Goal: Complete application form

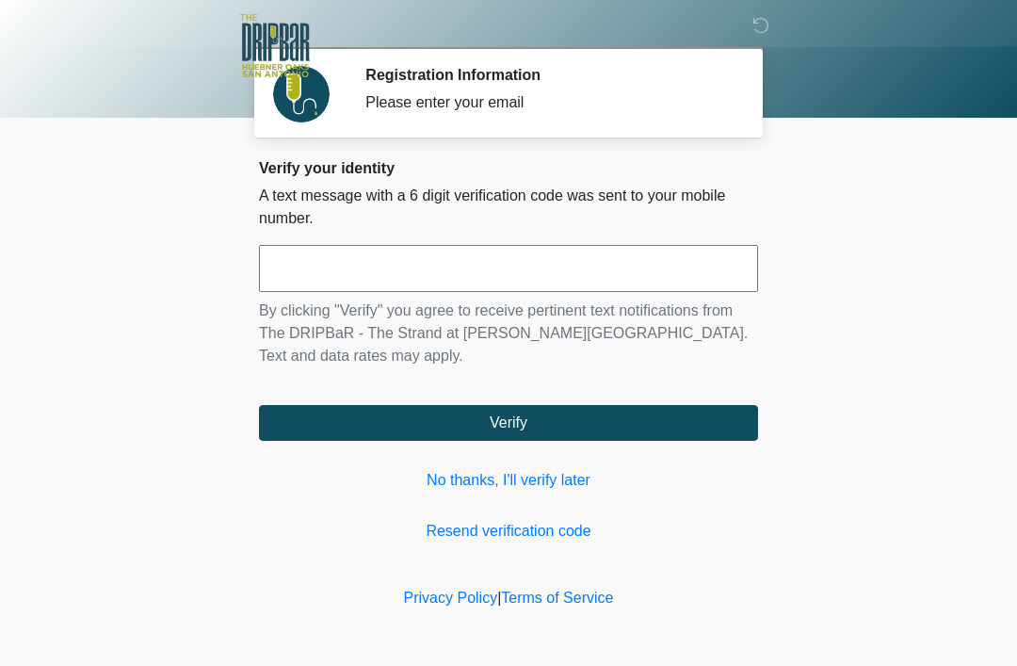
click at [584, 476] on link "No thanks, I'll verify later" at bounding box center [508, 480] width 499 height 23
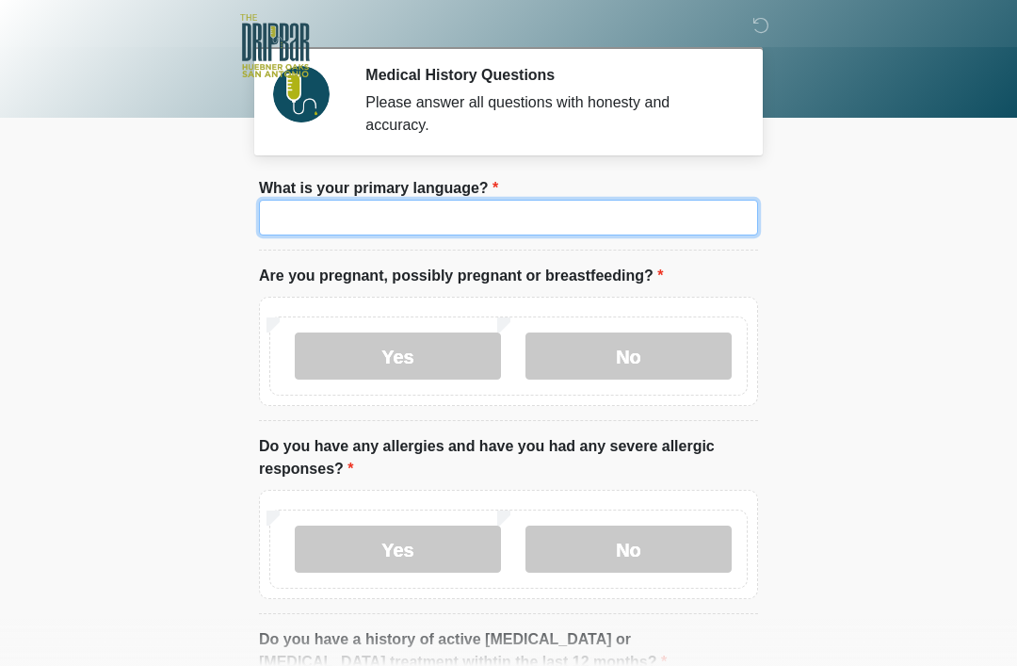
click at [680, 232] on input "What is your primary language?" at bounding box center [508, 218] width 499 height 36
type input "*******"
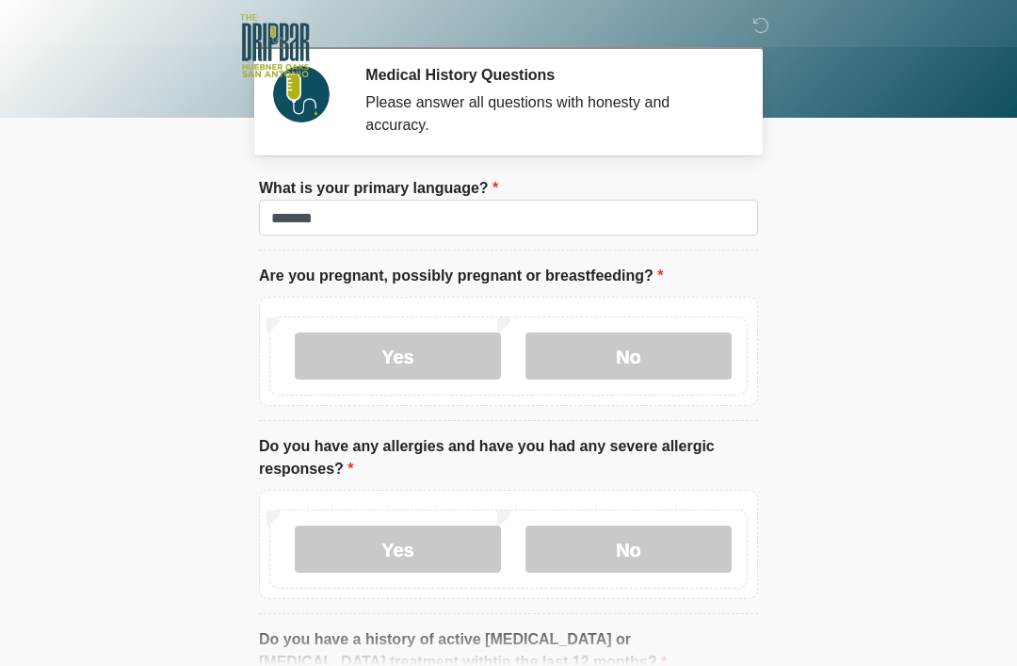
click at [654, 351] on label "No" at bounding box center [628, 355] width 206 height 47
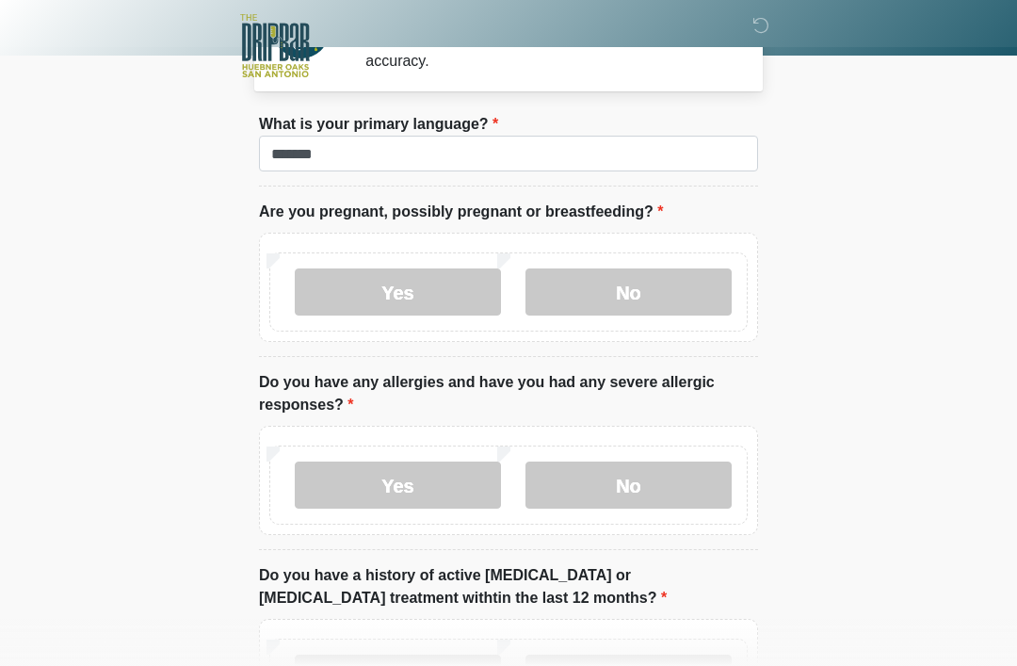
scroll to position [66, 0]
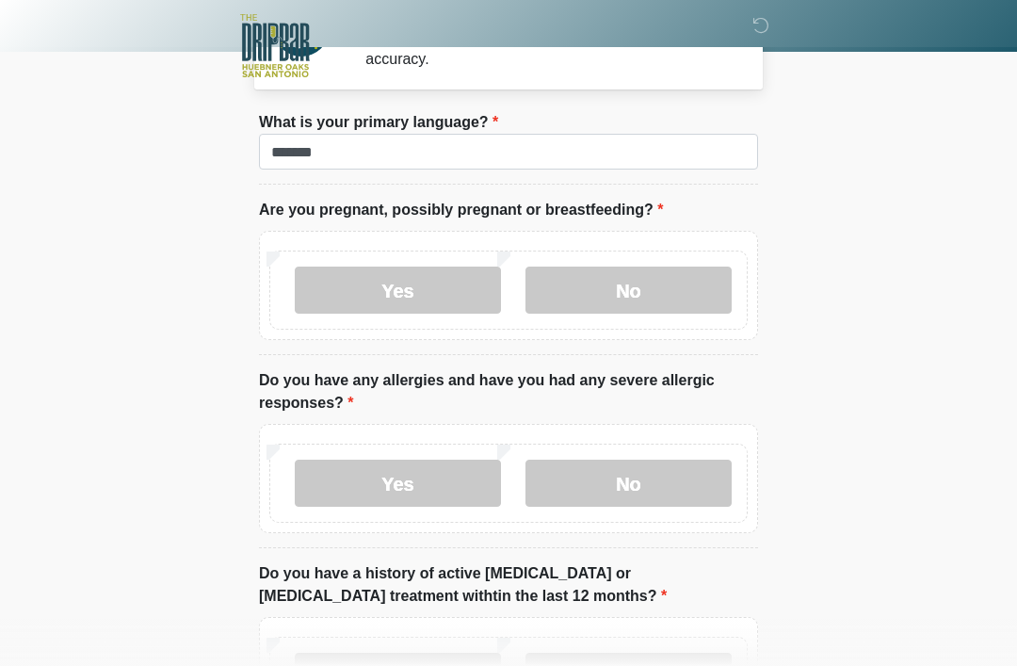
click at [680, 465] on label "No" at bounding box center [628, 483] width 206 height 47
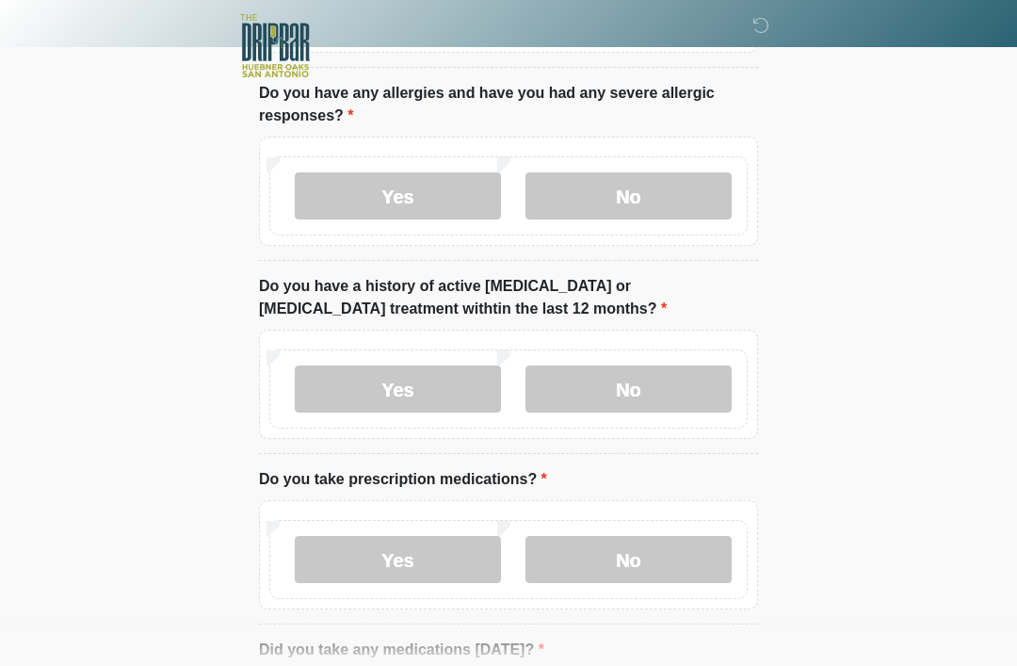
scroll to position [356, 0]
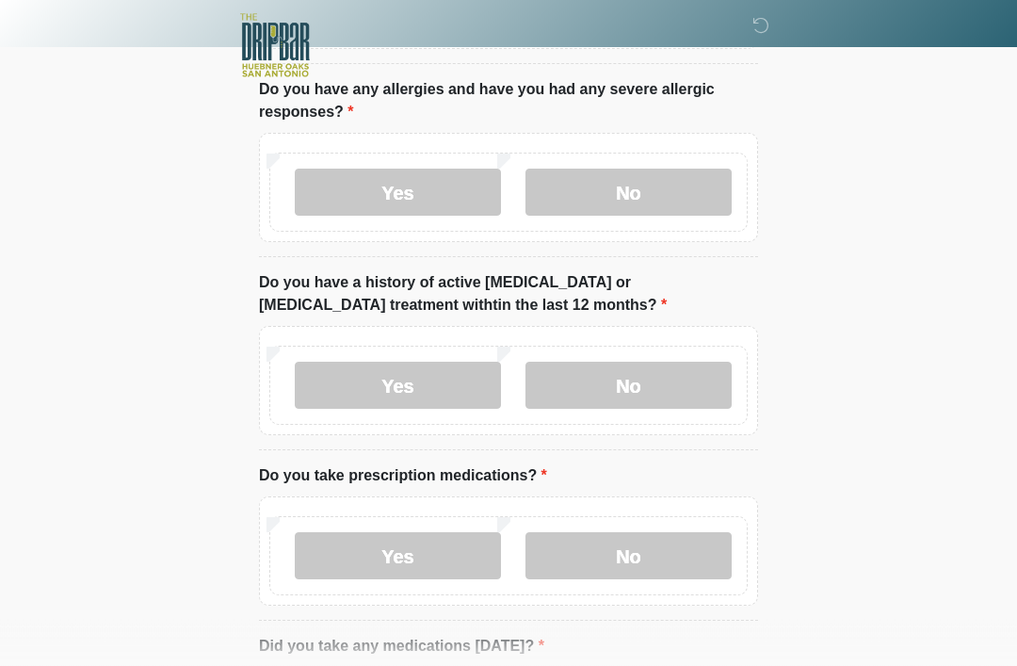
click at [709, 378] on label "No" at bounding box center [628, 386] width 206 height 47
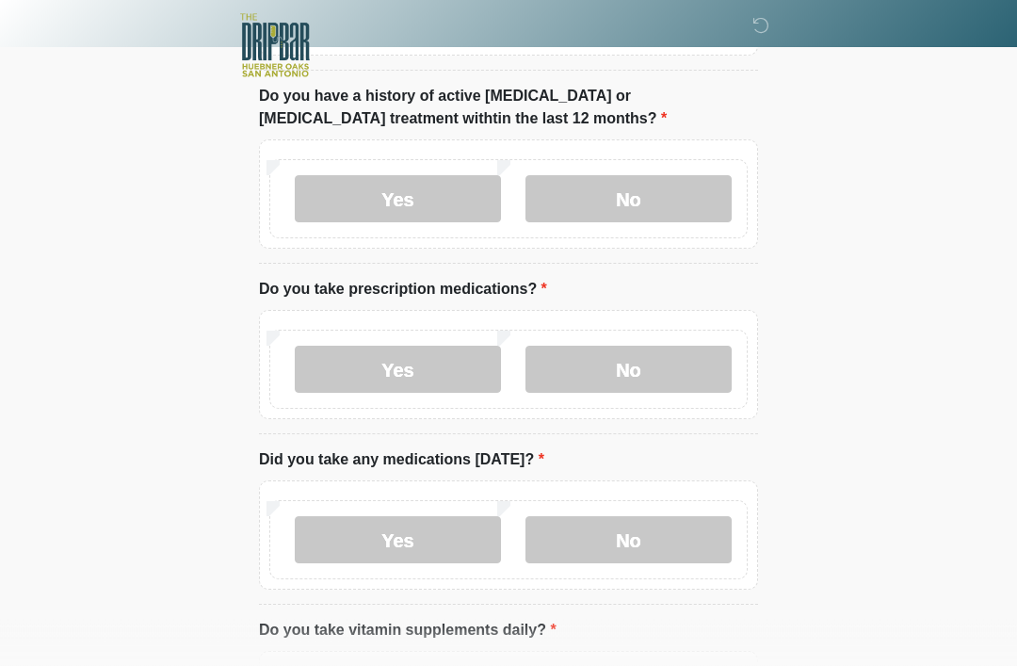
scroll to position [540, 0]
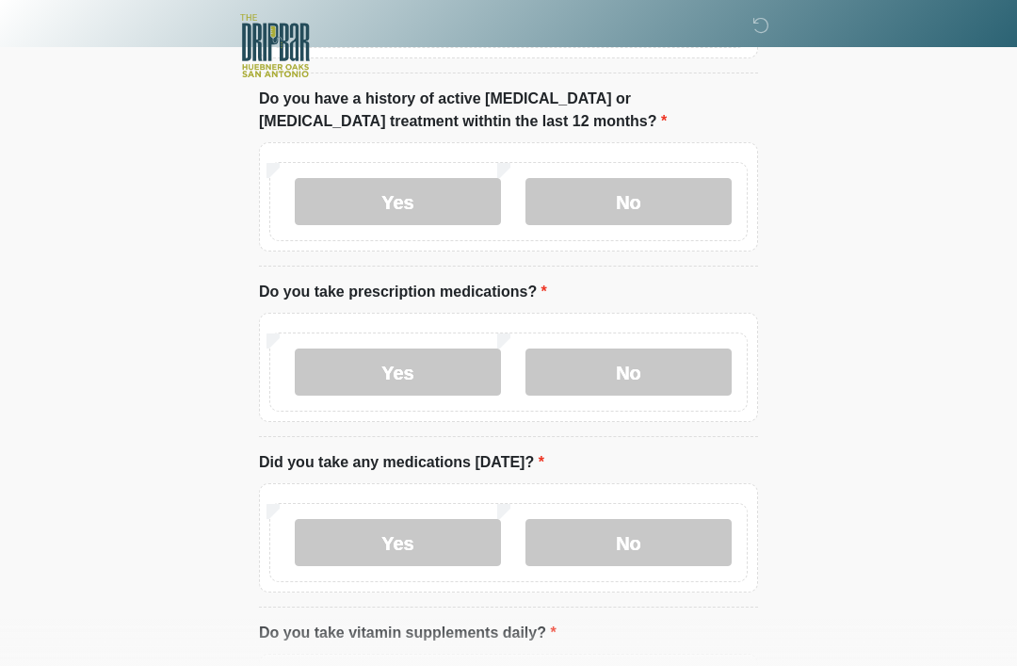
click at [460, 369] on label "Yes" at bounding box center [398, 371] width 206 height 47
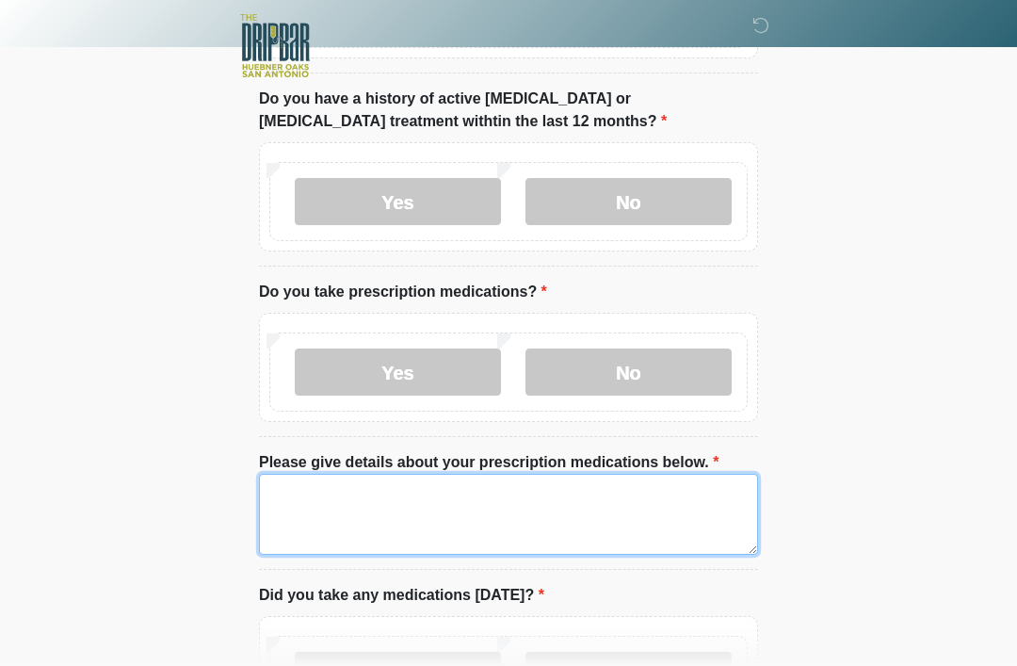
click at [627, 510] on textarea "Please give details about your prescription medications below." at bounding box center [508, 514] width 499 height 81
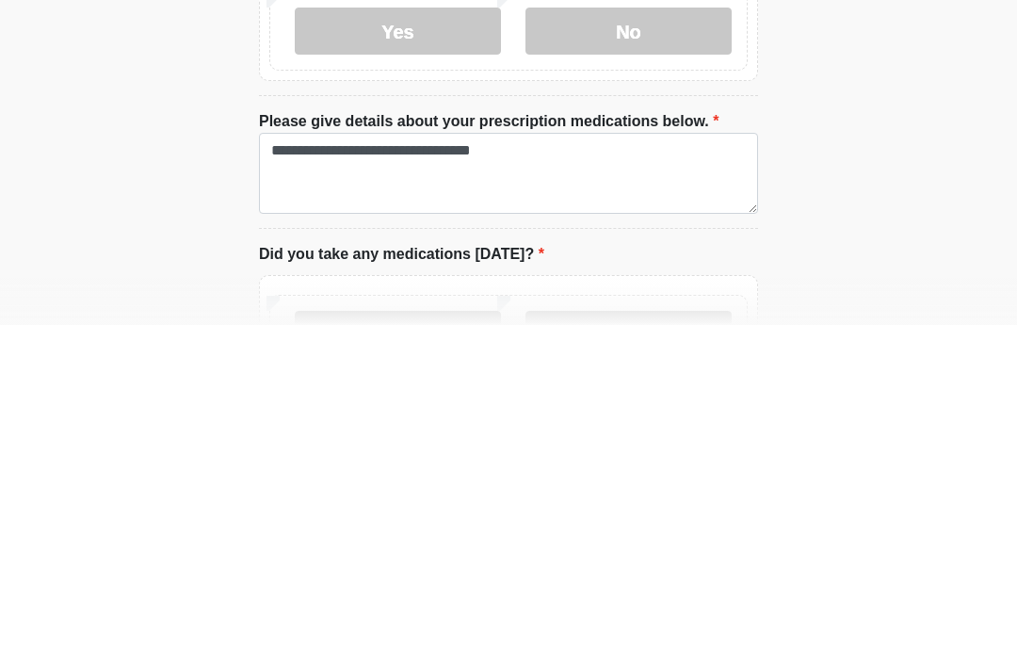
scroll to position [881, 0]
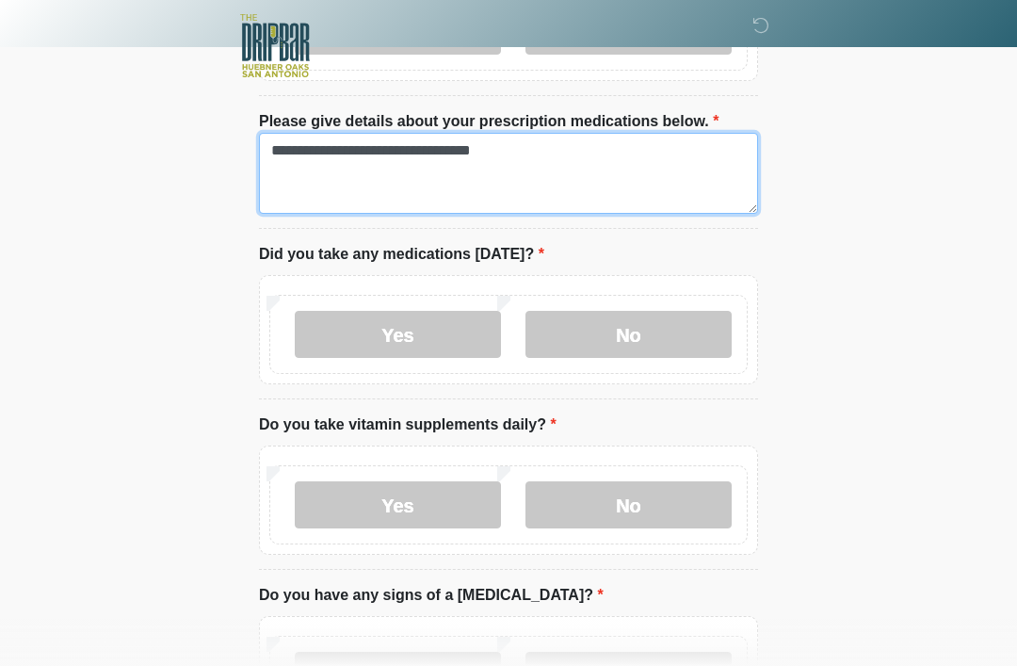
type textarea "**********"
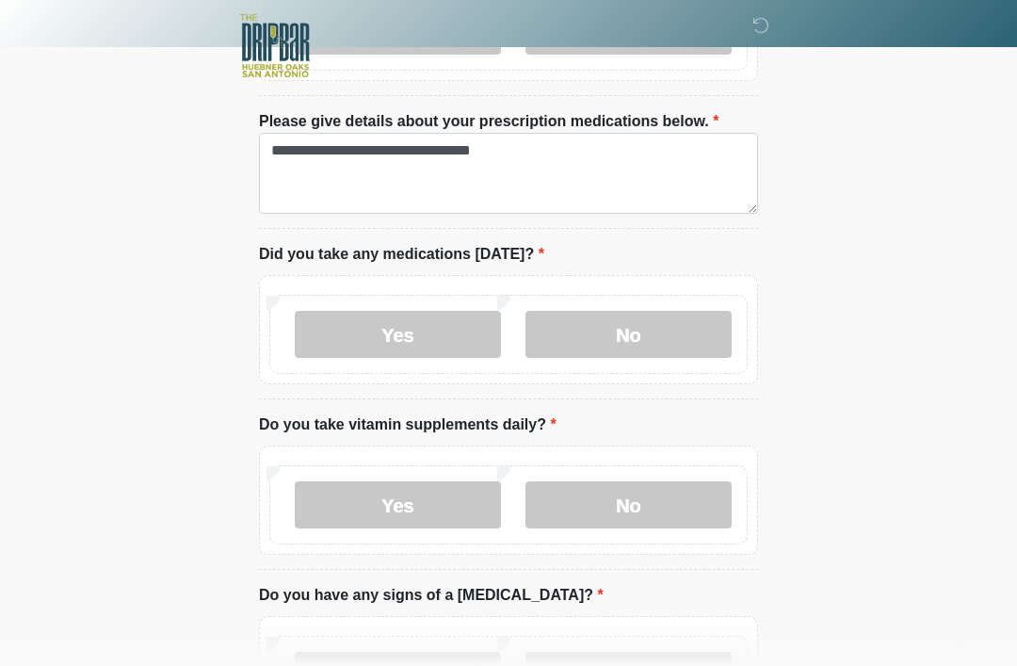
click at [661, 302] on div "Yes No" at bounding box center [508, 334] width 478 height 79
click at [445, 346] on label "Yes" at bounding box center [398, 334] width 206 height 47
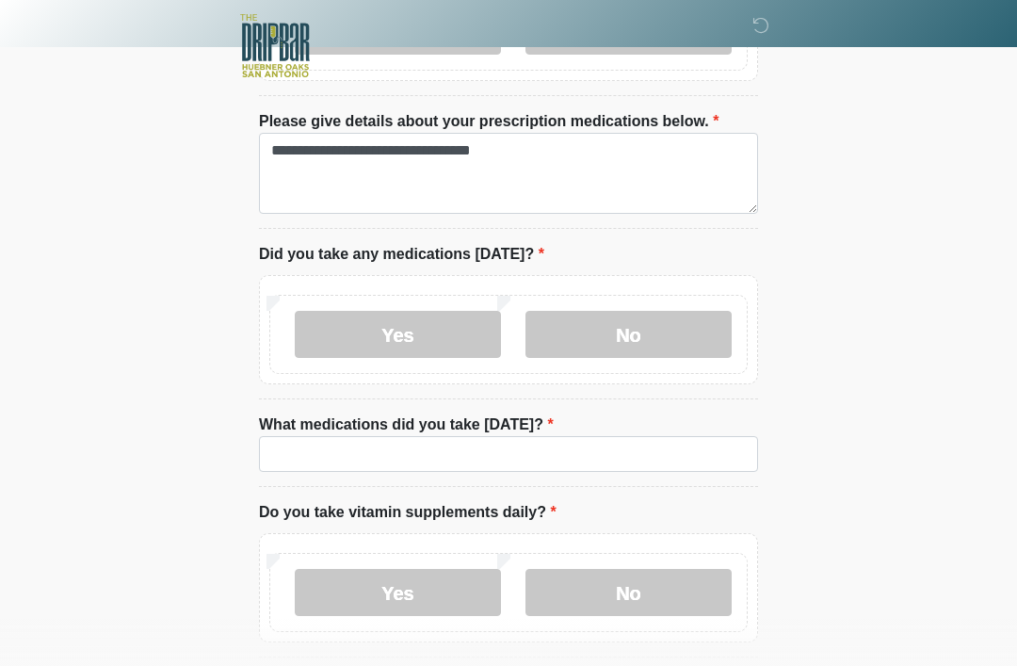
click at [479, 419] on label "What medications did you take [DATE]?" at bounding box center [406, 424] width 295 height 23
click at [479, 436] on input "What medications did you take [DATE]?" at bounding box center [508, 454] width 499 height 36
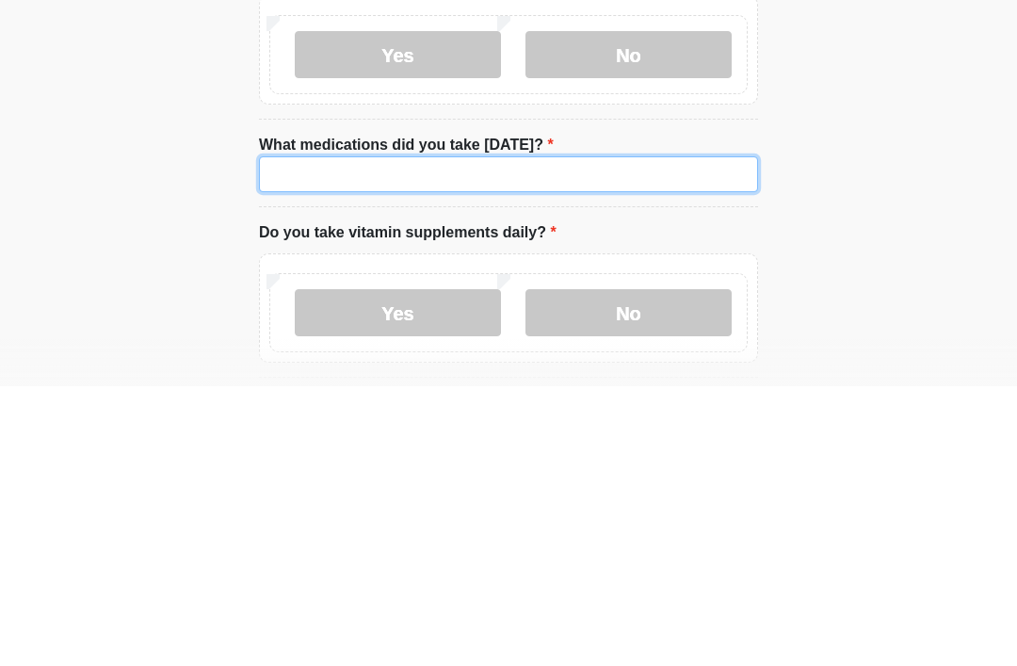
type input "*"
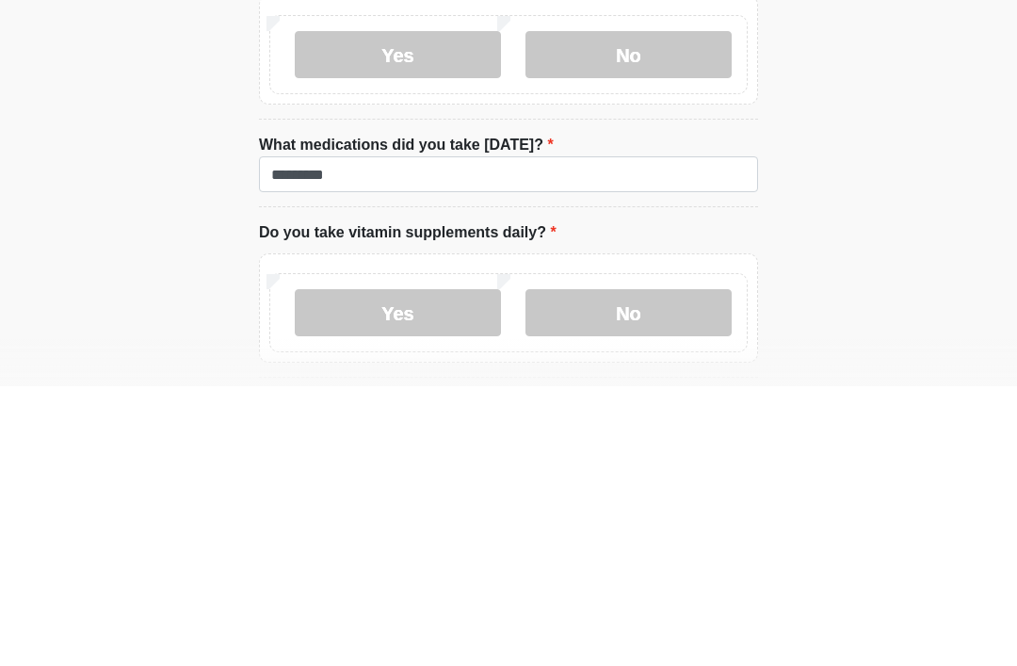
scroll to position [1161, 0]
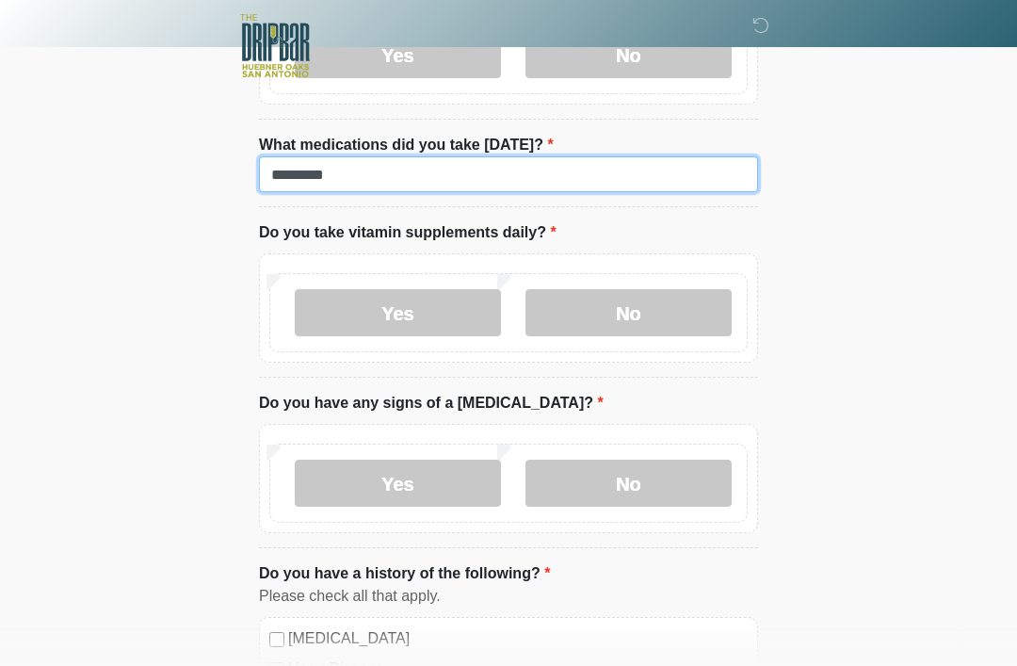
type input "*********"
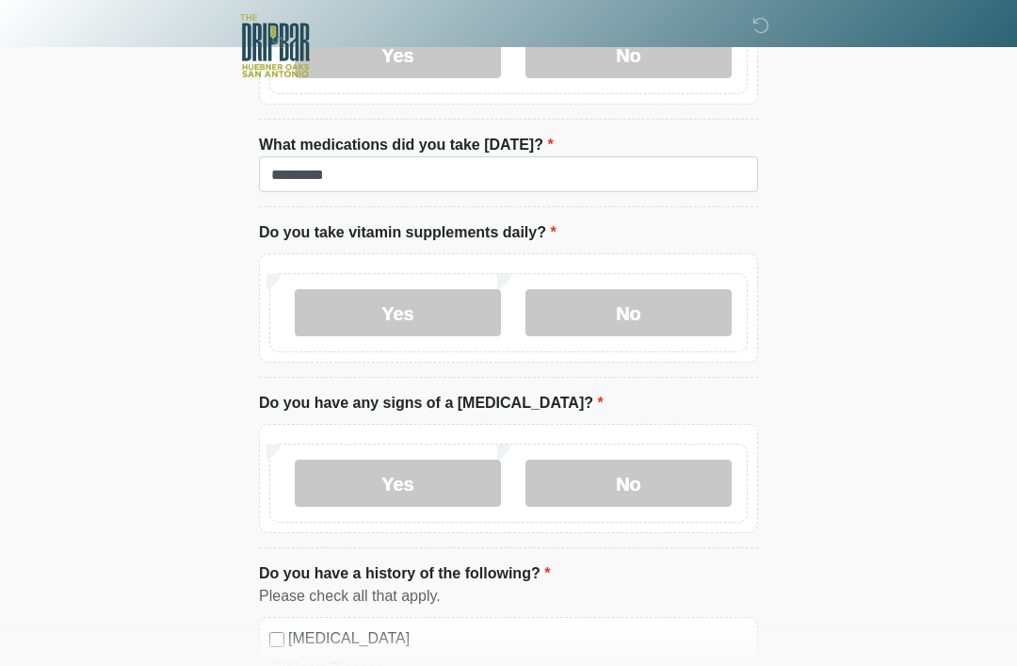
click at [434, 304] on label "Yes" at bounding box center [398, 312] width 206 height 47
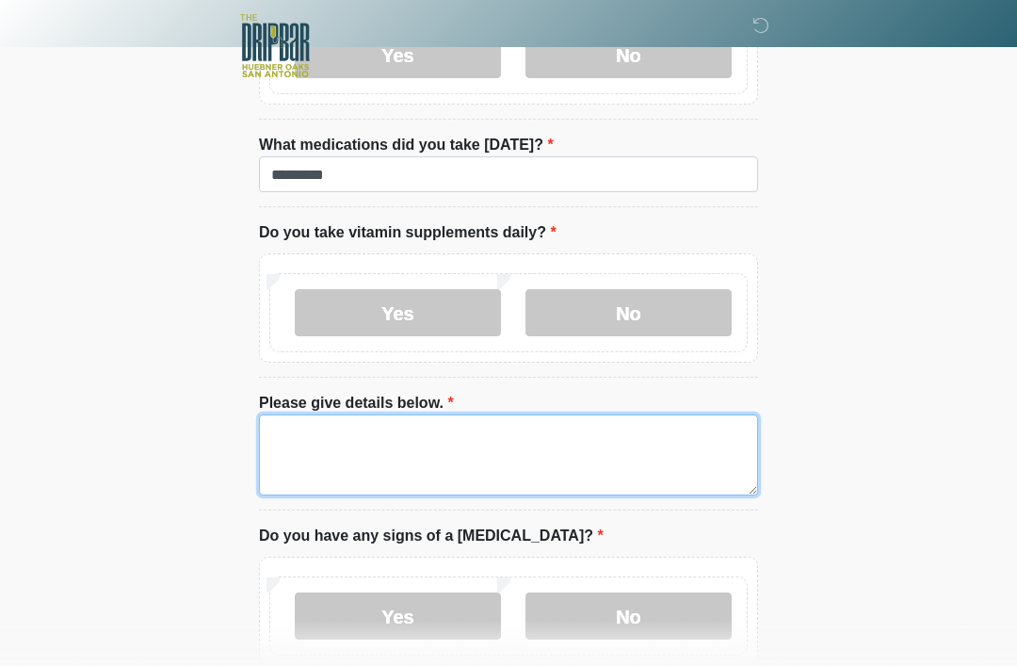
click at [571, 442] on textarea "Please give details below." at bounding box center [508, 454] width 499 height 81
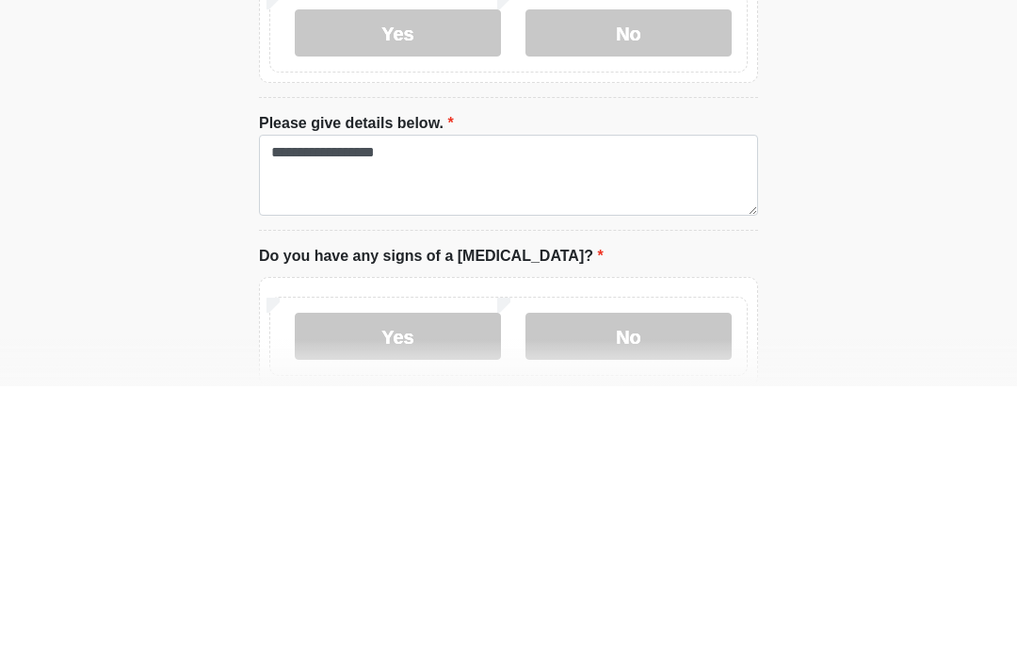
scroll to position [1441, 0]
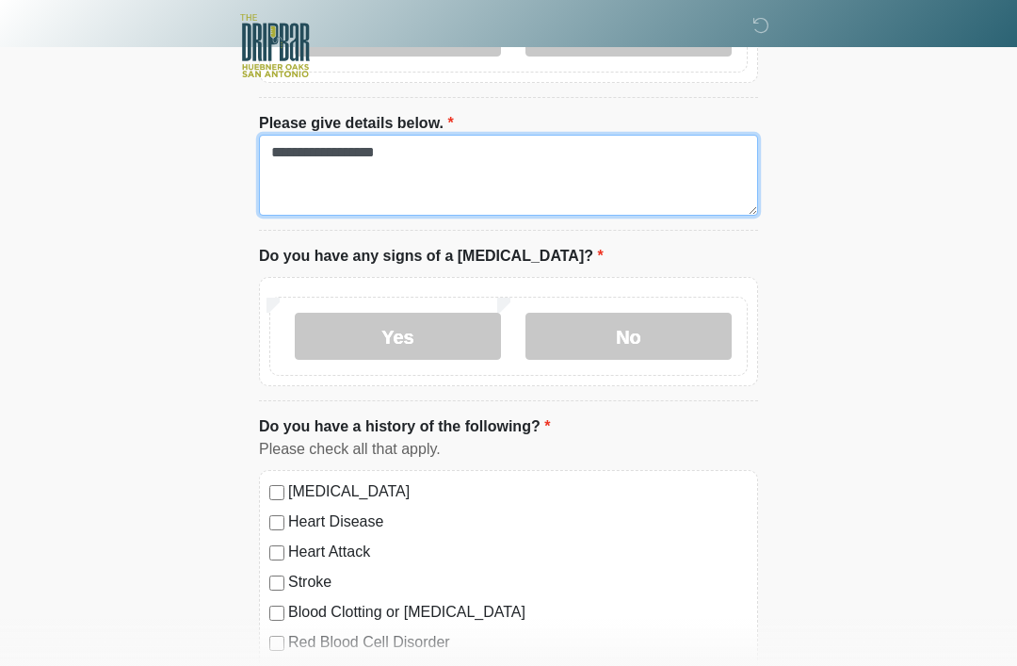
type textarea "**********"
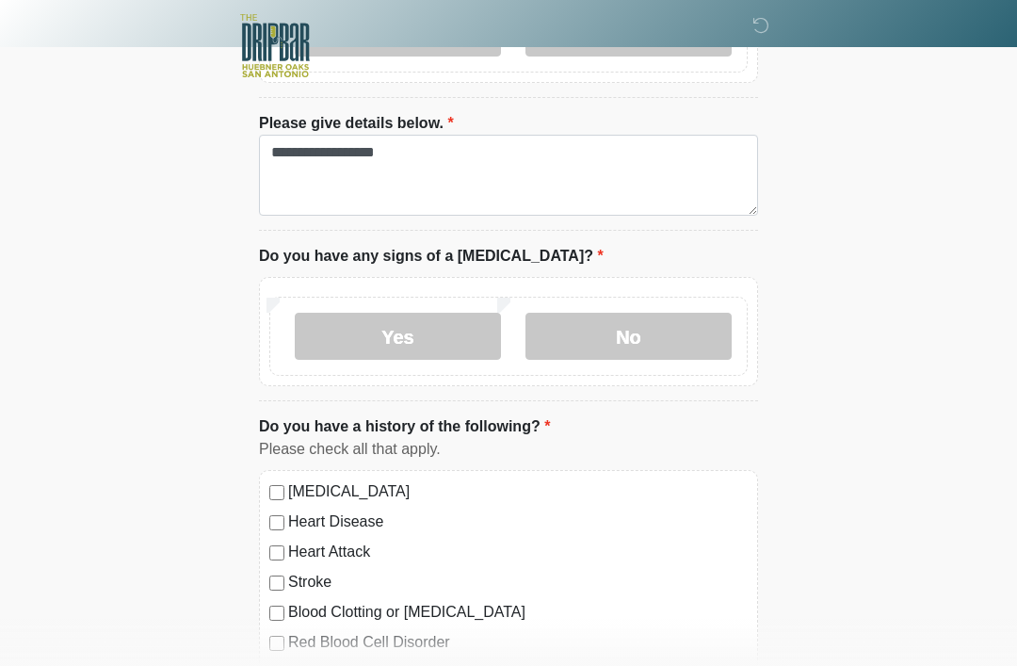
click at [663, 354] on label "No" at bounding box center [628, 336] width 206 height 47
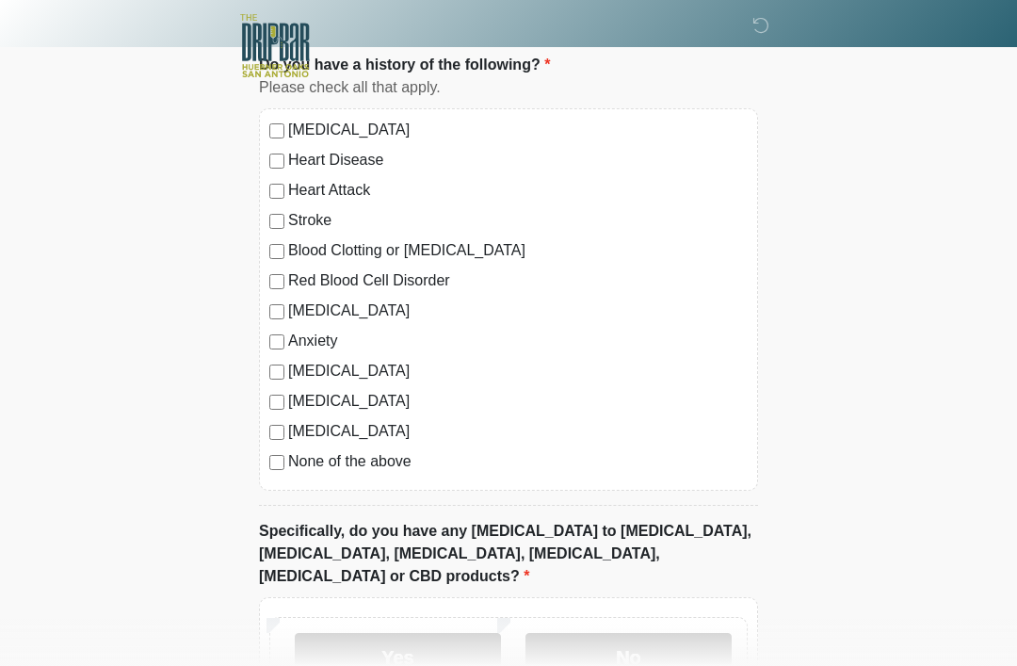
scroll to position [1898, 0]
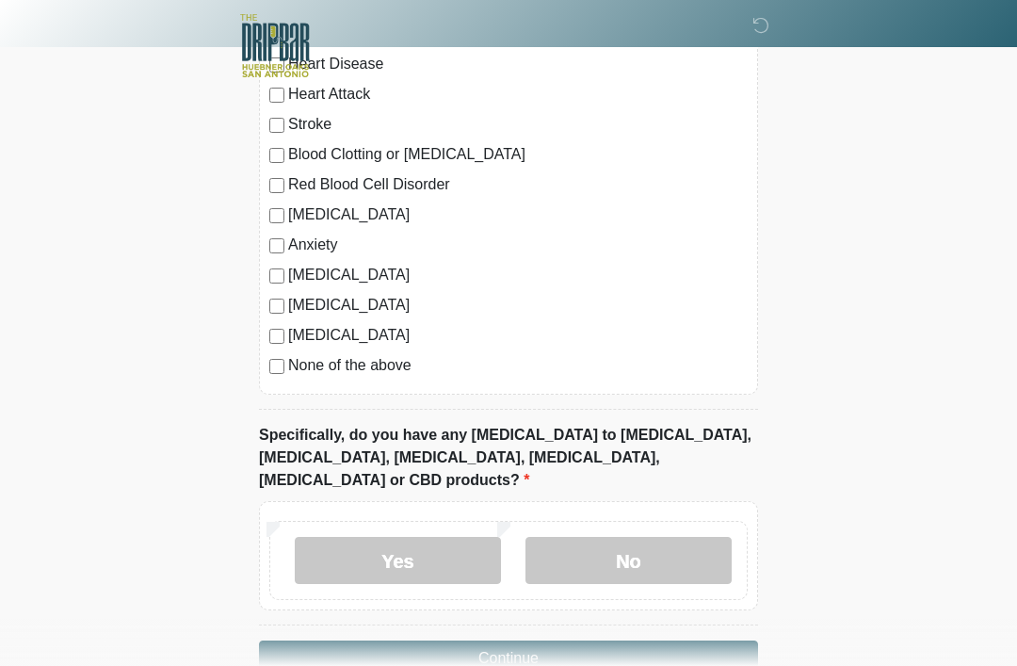
click at [712, 545] on label "No" at bounding box center [628, 560] width 206 height 47
click at [641, 640] on button "Continue" at bounding box center [508, 658] width 499 height 36
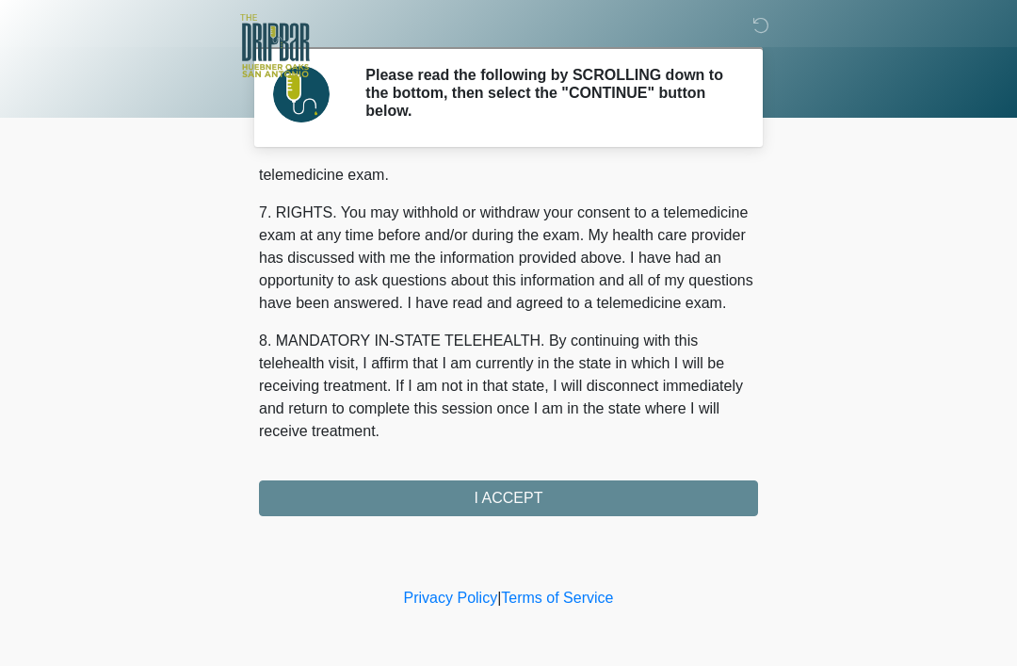
scroll to position [826, 0]
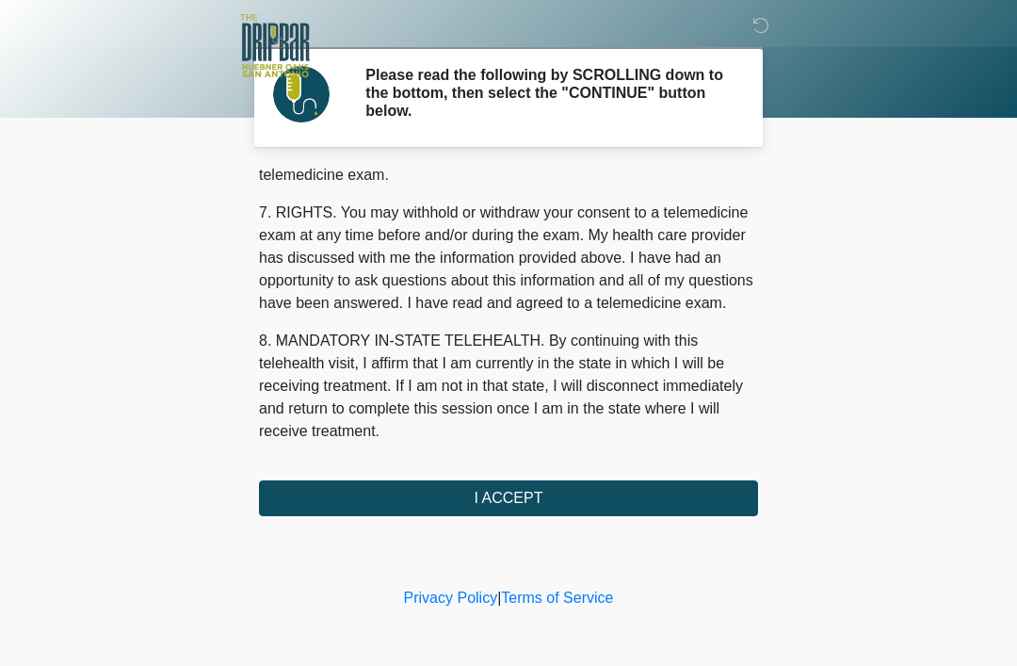
click at [669, 489] on button "I ACCEPT" at bounding box center [508, 498] width 499 height 36
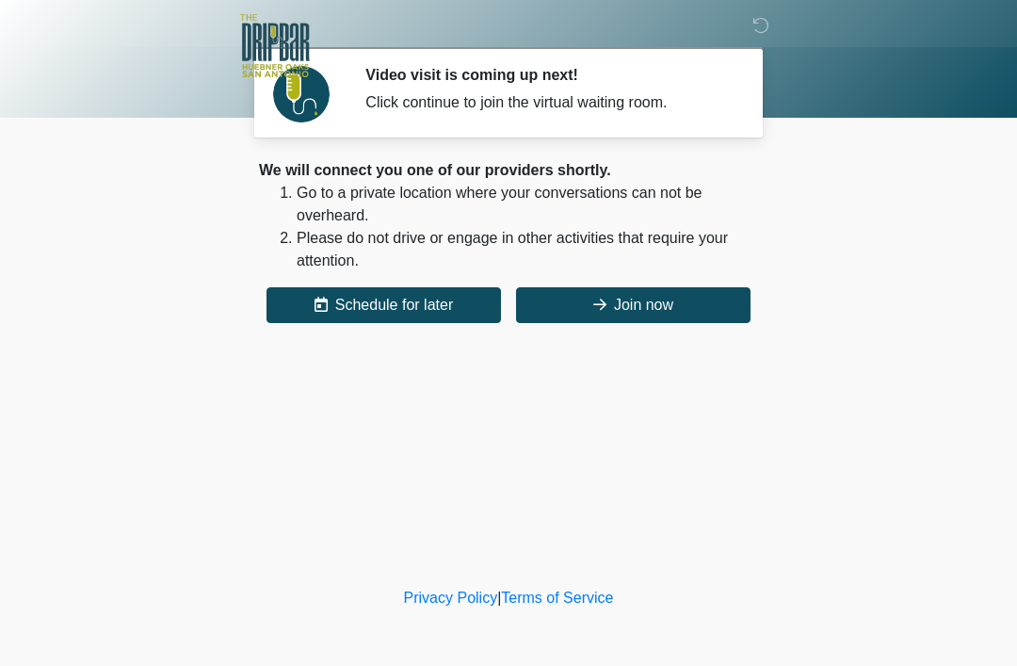
click at [634, 296] on button "Join now" at bounding box center [633, 305] width 234 height 36
